Goal: Find specific page/section: Find specific page/section

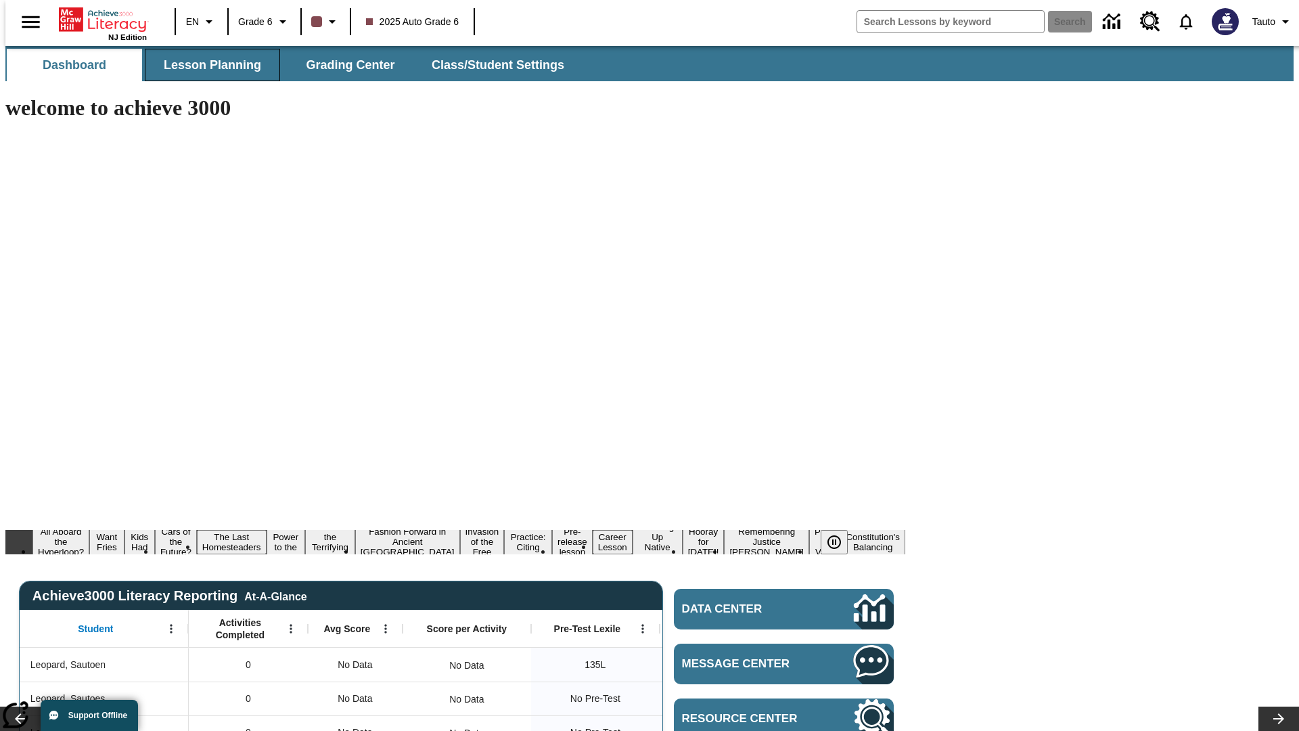
click at [207, 65] on span "Lesson Planning" at bounding box center [212, 66] width 97 height 16
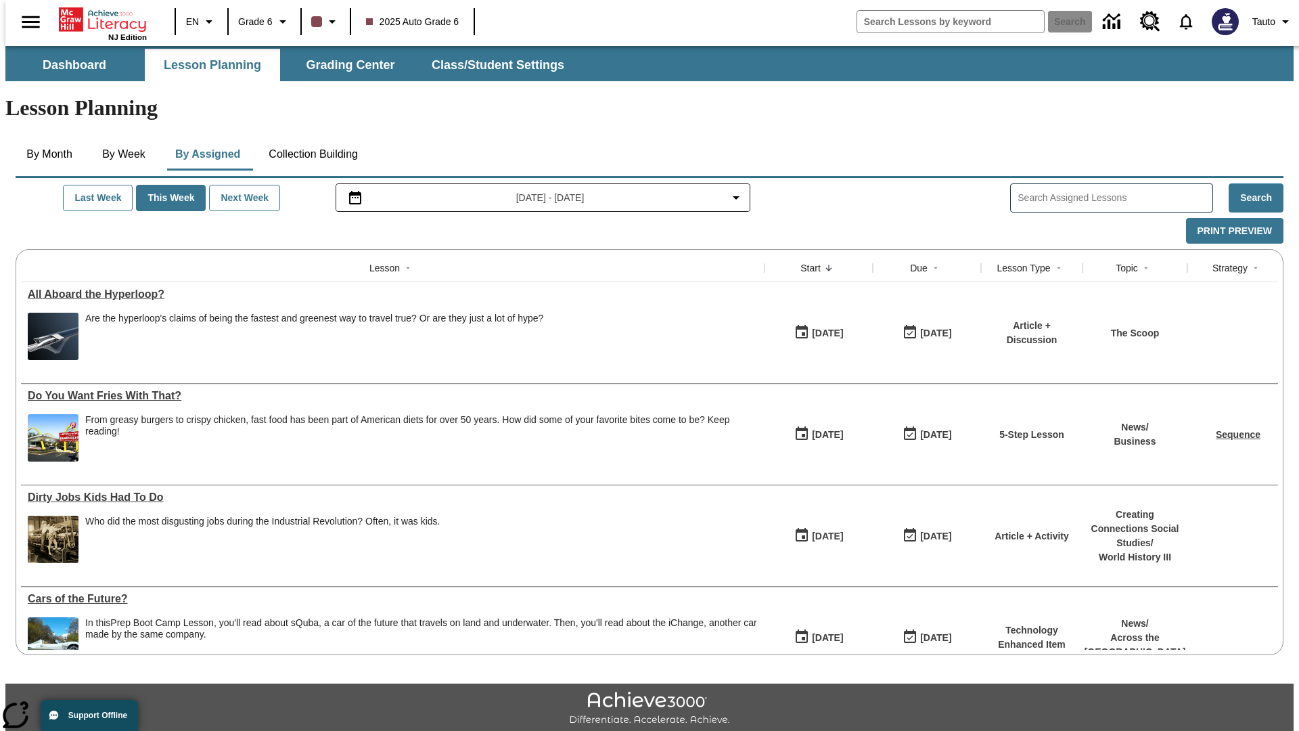
click at [312, 138] on button "Collection Building" at bounding box center [313, 154] width 111 height 32
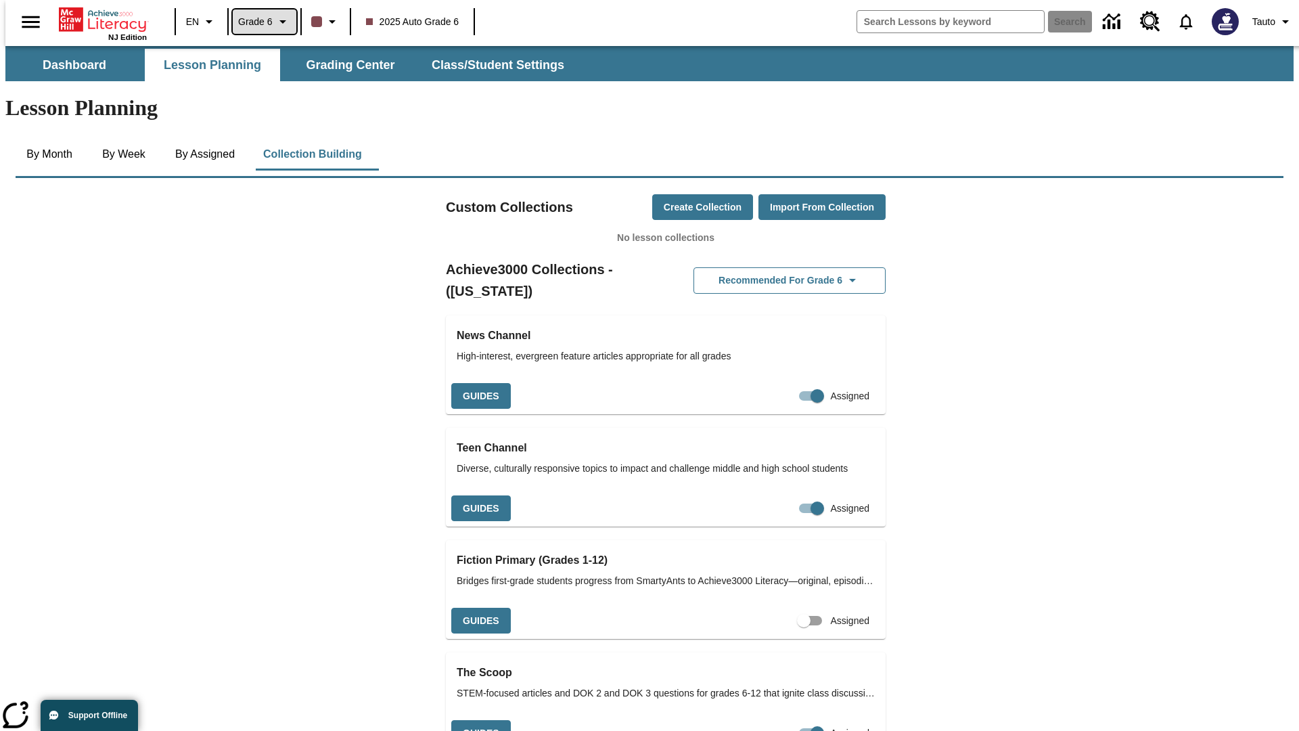
click at [259, 22] on span "Grade 6" at bounding box center [255, 22] width 35 height 14
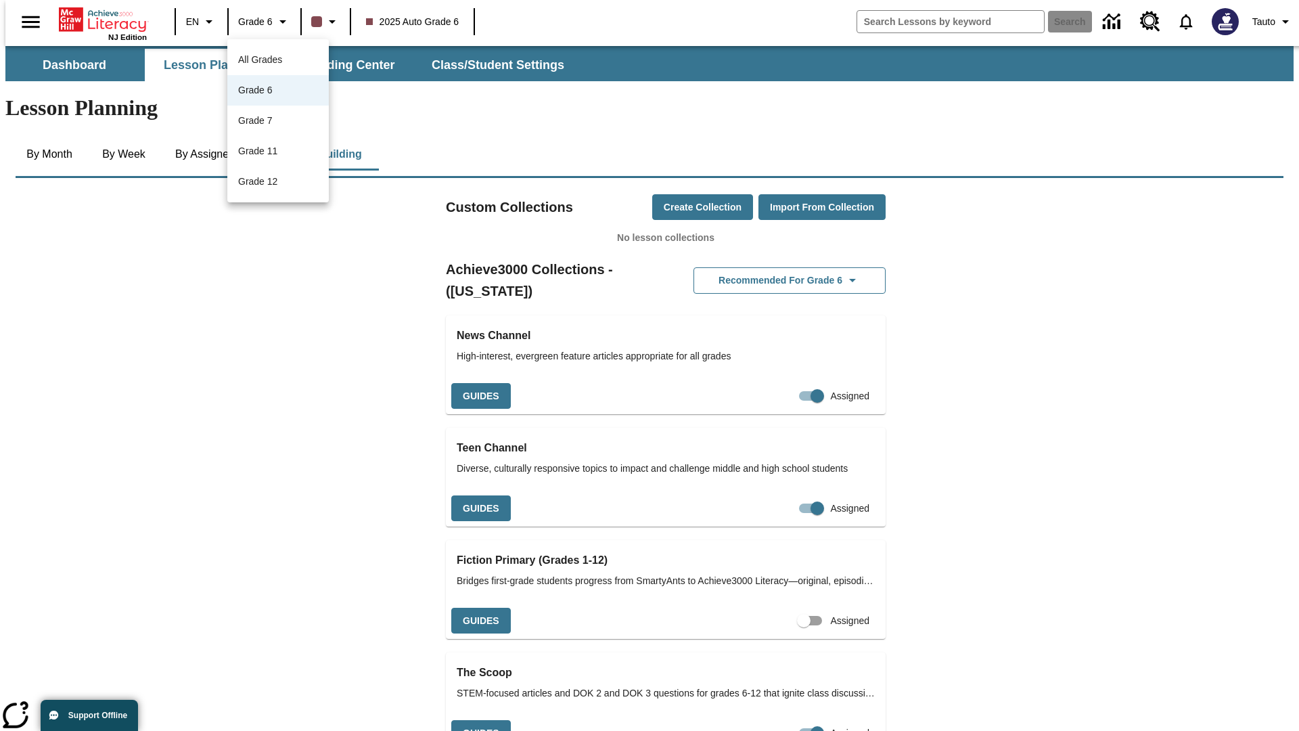
click at [278, 60] on span "All Grades" at bounding box center [260, 59] width 44 height 11
